Goal: Information Seeking & Learning: Find specific fact

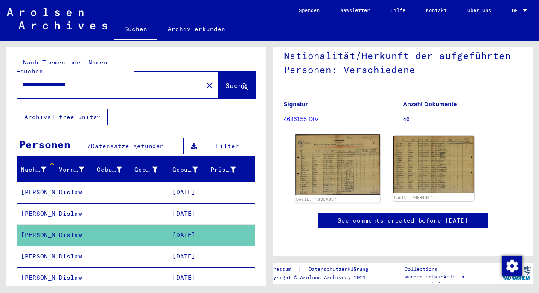
click at [339, 155] on img at bounding box center [337, 164] width 85 height 61
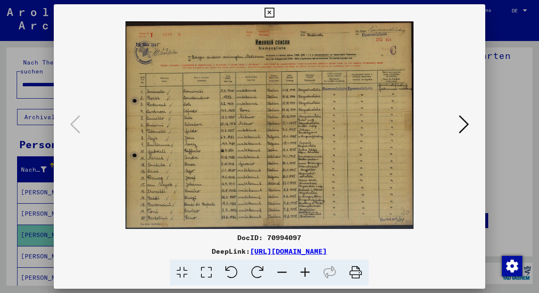
click at [462, 121] on icon at bounding box center [463, 124] width 10 height 20
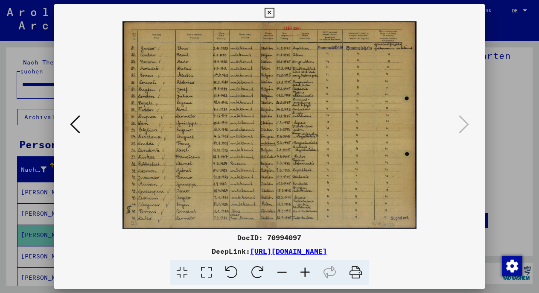
click at [41, 128] on div at bounding box center [269, 146] width 539 height 293
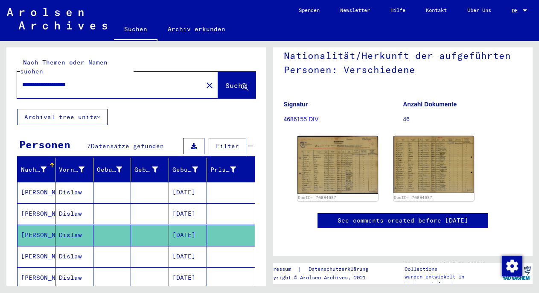
click at [48, 246] on mat-cell "MORAWSKI" at bounding box center [36, 256] width 38 height 21
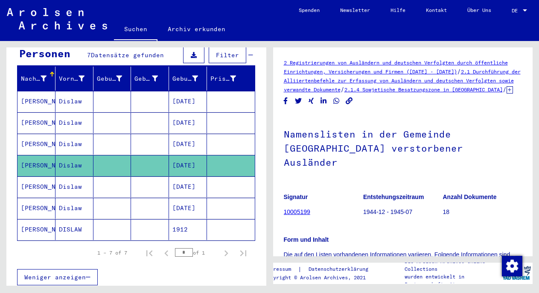
scroll to position [221, 0]
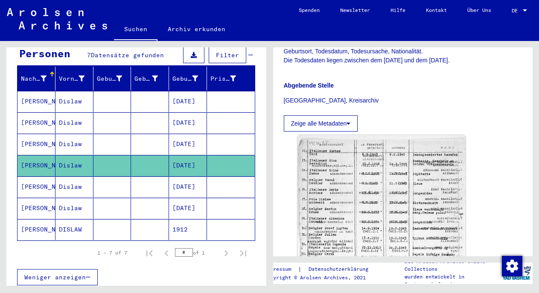
click at [127, 176] on mat-cell at bounding box center [112, 186] width 38 height 21
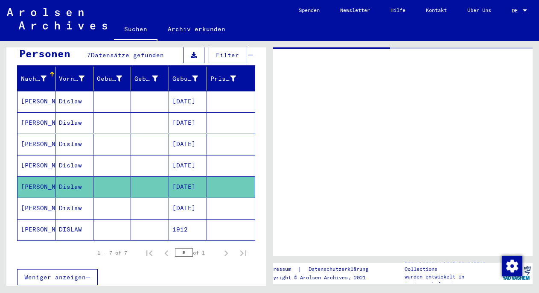
click at [127, 133] on mat-cell at bounding box center [112, 143] width 38 height 21
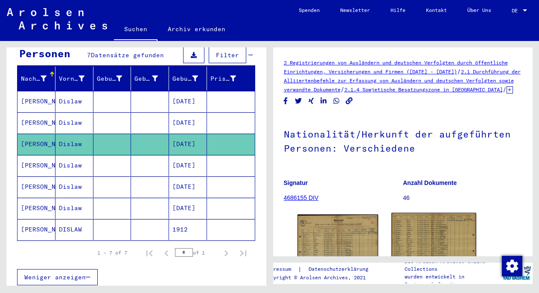
click at [419, 234] on img at bounding box center [433, 242] width 85 height 60
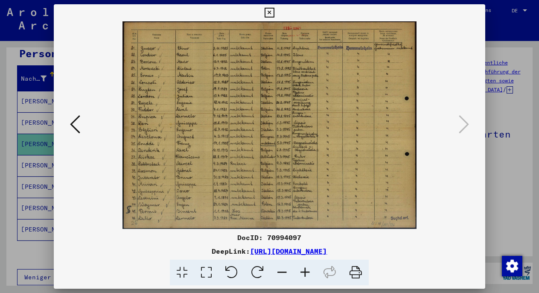
click at [508, 47] on div at bounding box center [269, 146] width 539 height 293
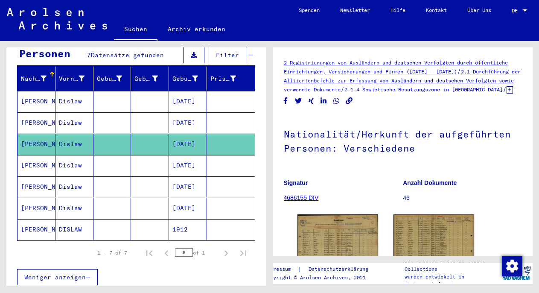
click at [31, 177] on mat-cell "MORAWSKI" at bounding box center [36, 186] width 38 height 21
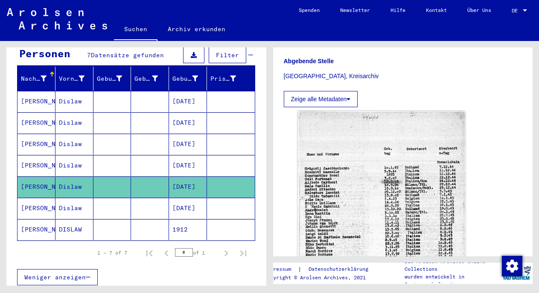
scroll to position [313, 0]
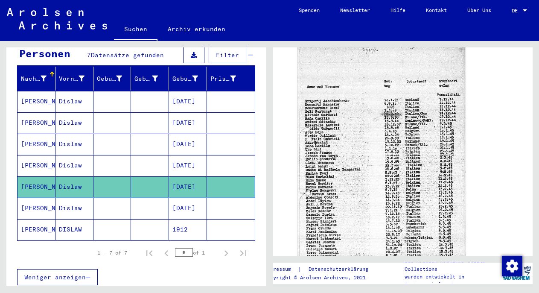
click at [139, 201] on mat-cell at bounding box center [150, 207] width 38 height 21
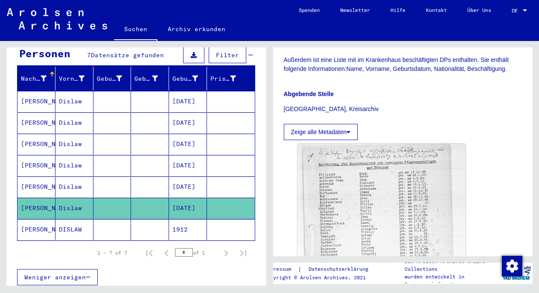
scroll to position [243, 0]
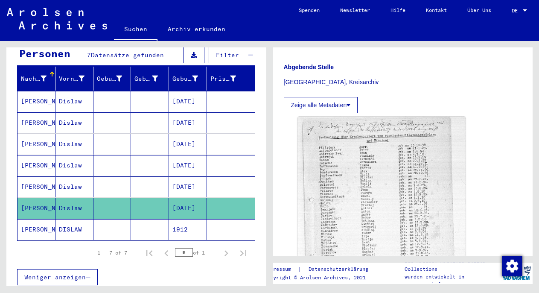
click at [156, 222] on mat-cell at bounding box center [150, 229] width 38 height 21
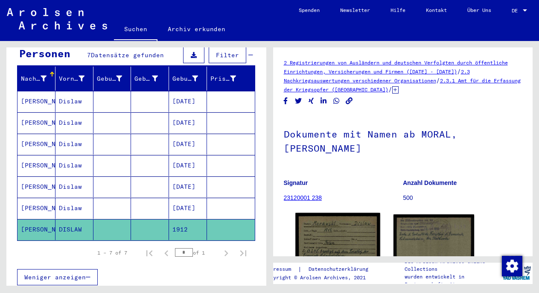
click at [348, 215] on img at bounding box center [337, 239] width 85 height 52
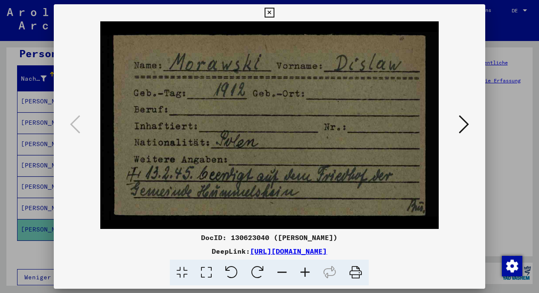
click at [464, 122] on icon at bounding box center [463, 124] width 10 height 20
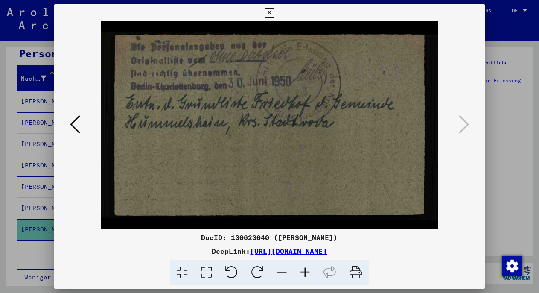
click at [508, 110] on div at bounding box center [269, 146] width 539 height 293
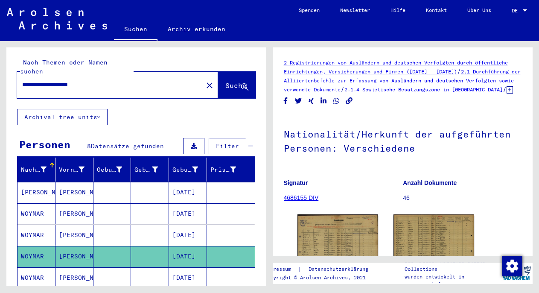
scroll to position [142, 0]
